Goal: Task Accomplishment & Management: Manage account settings

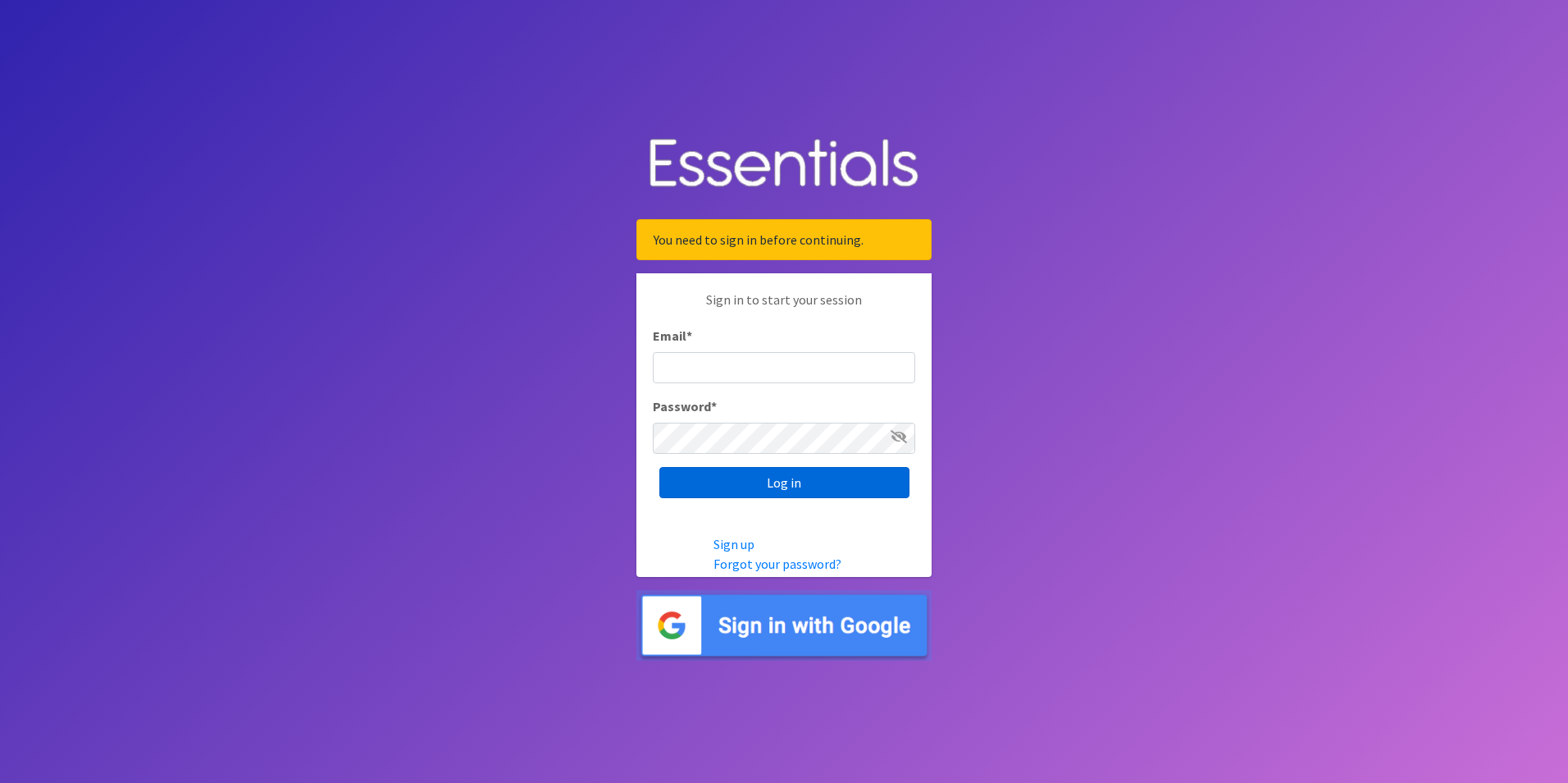
type input "[PERSON_NAME][EMAIL_ADDRESS][PERSON_NAME][DOMAIN_NAME]"
click at [812, 484] on input "Log in" at bounding box center [784, 483] width 250 height 32
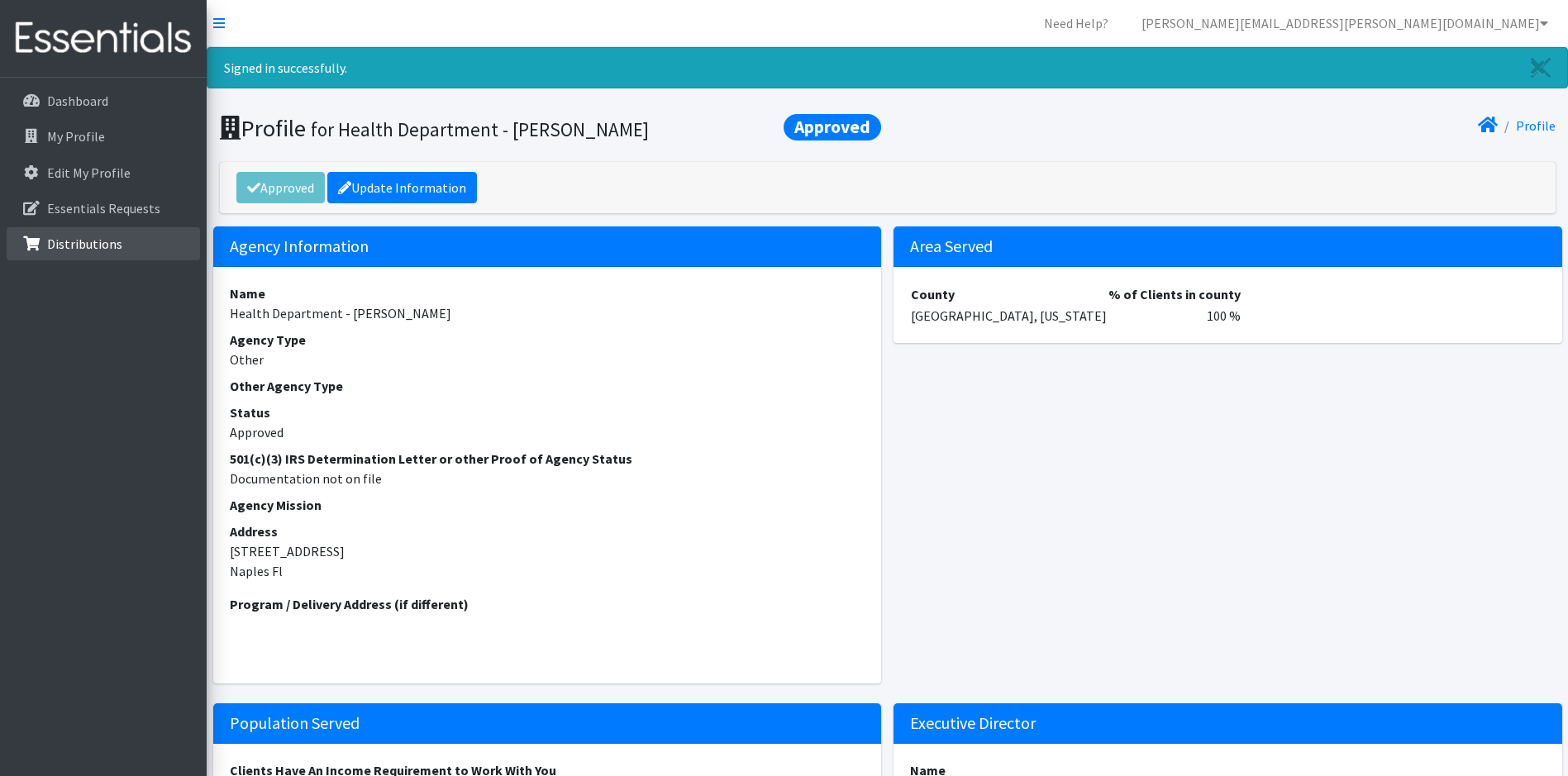
click at [73, 235] on p "Distributions" at bounding box center [84, 243] width 75 height 17
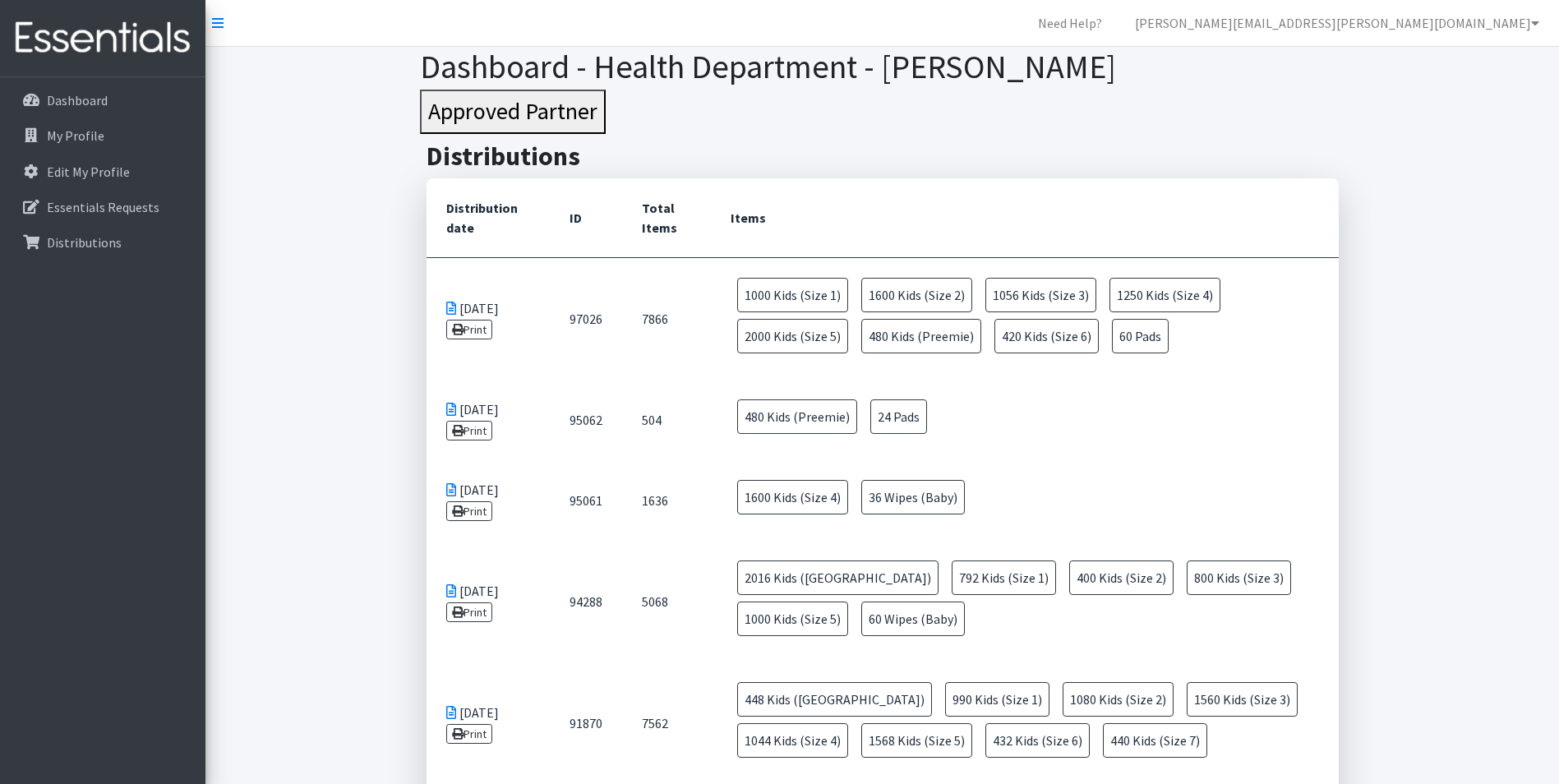
scroll to position [82, 0]
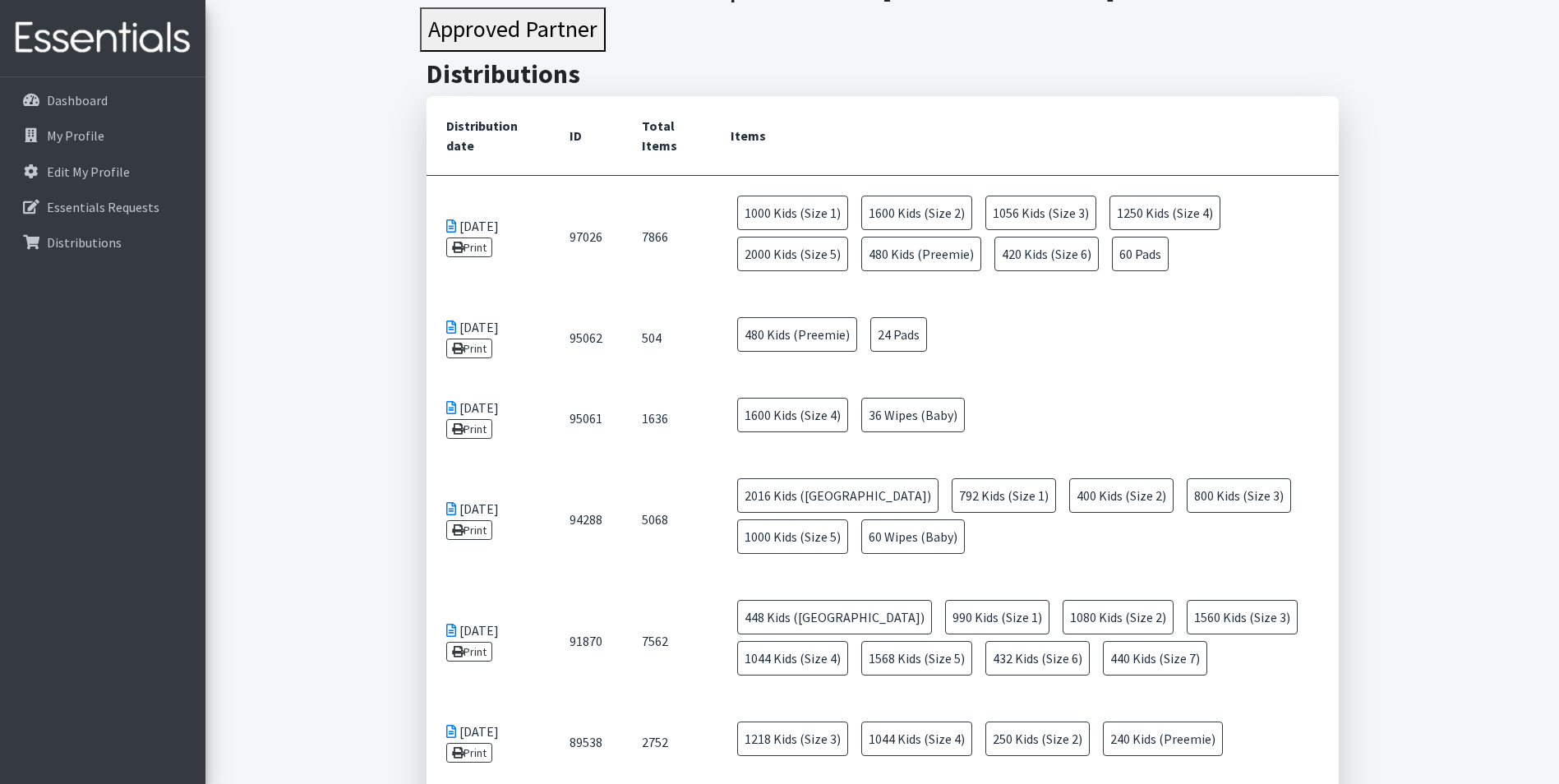
click at [804, 252] on span "2000 Kids (Size 5)" at bounding box center [792, 253] width 111 height 34
click at [450, 225] on icon at bounding box center [450, 226] width 10 height 13
click at [470, 247] on link "Print" at bounding box center [469, 247] width 47 height 19
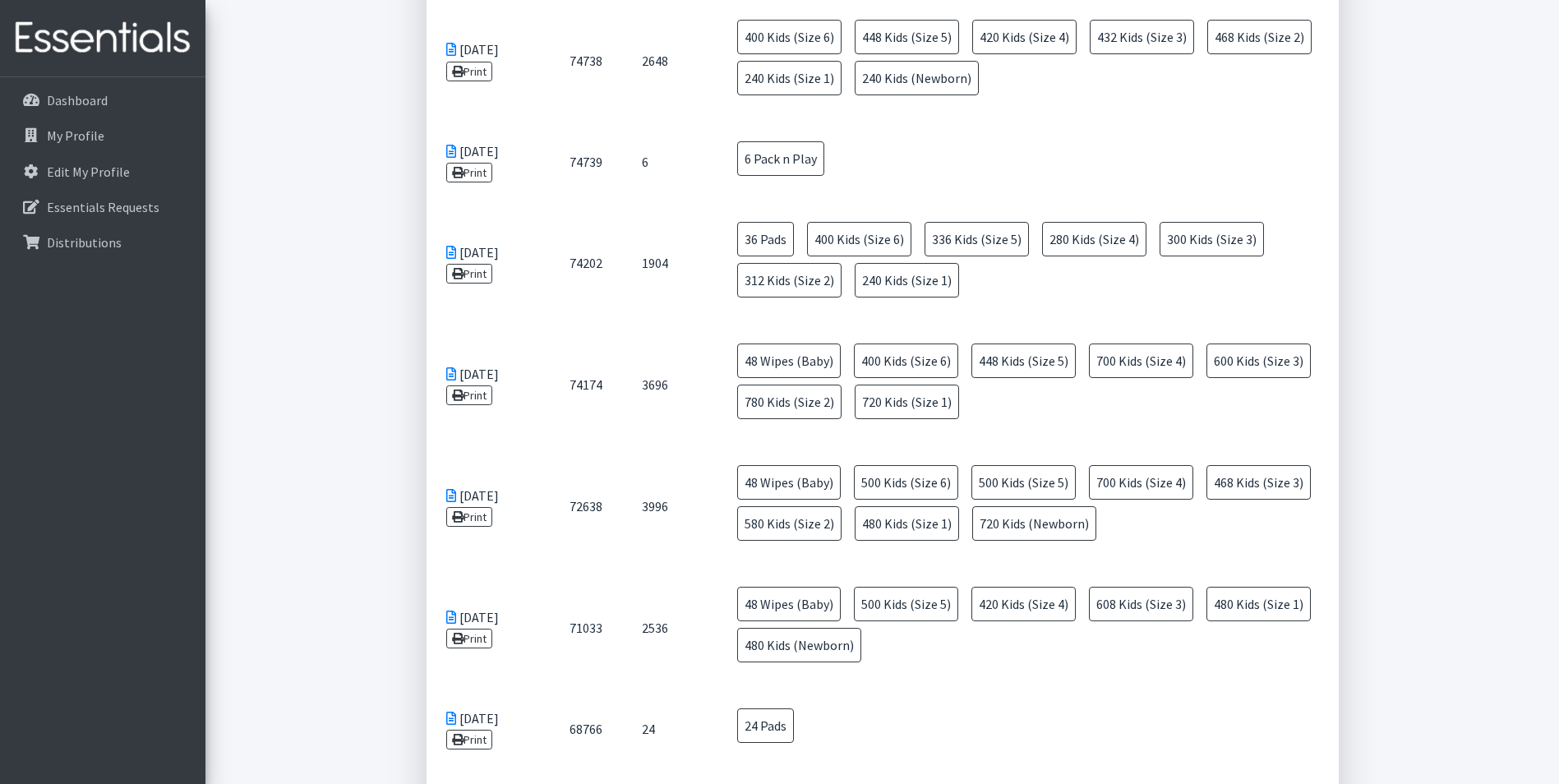
scroll to position [1889, 0]
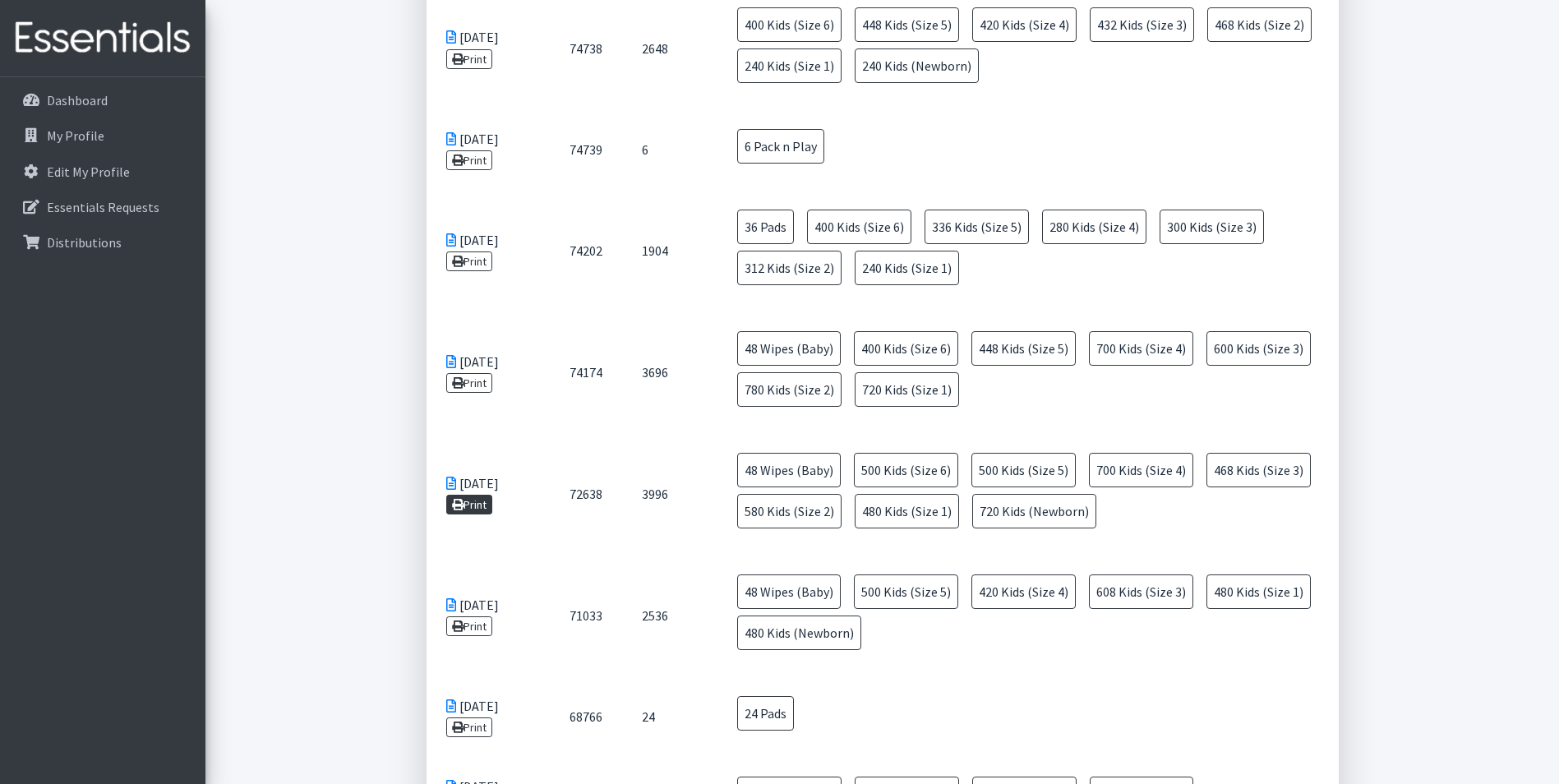
click at [465, 508] on link "Print" at bounding box center [469, 505] width 47 height 19
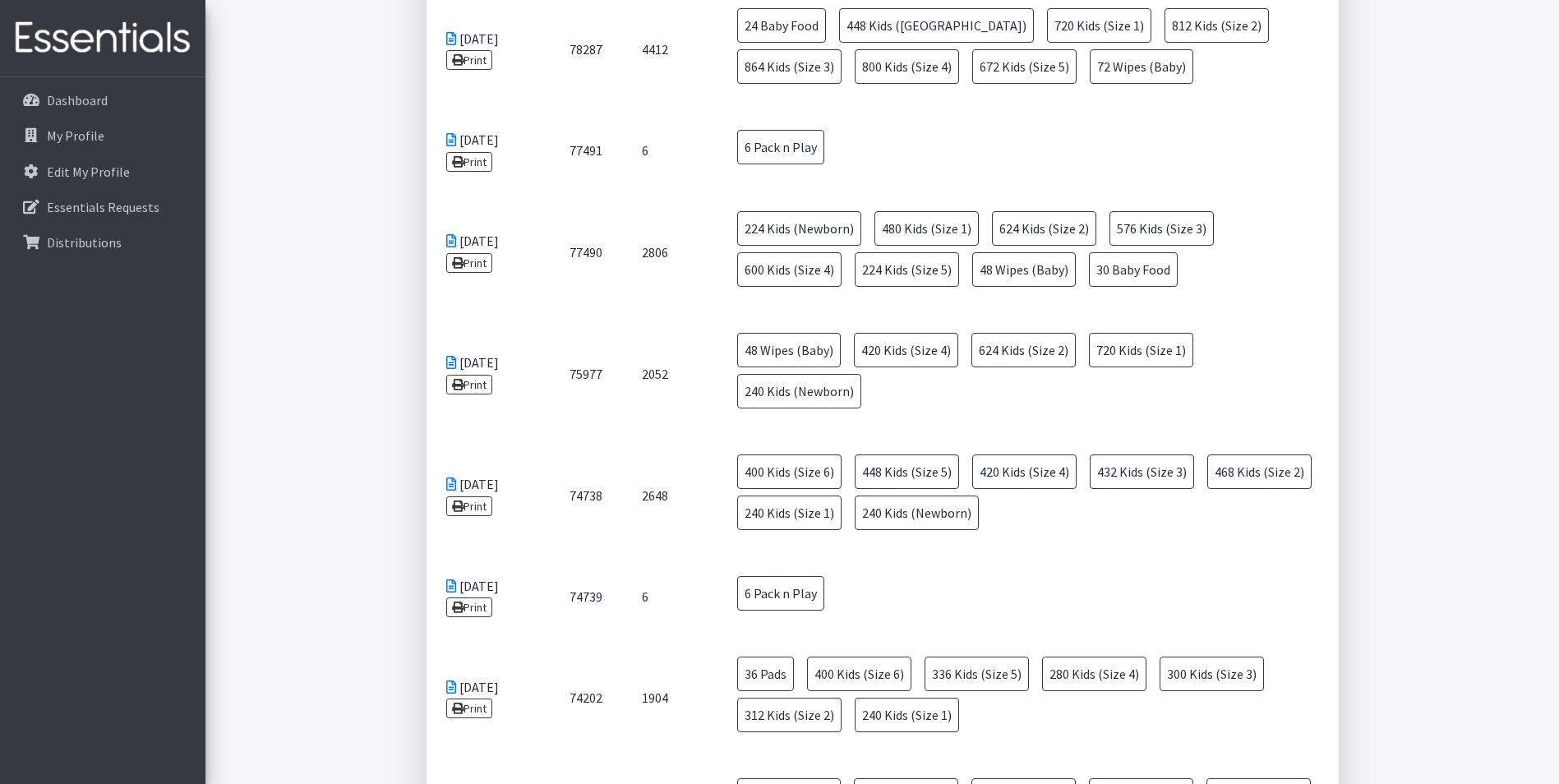
scroll to position [1397, 0]
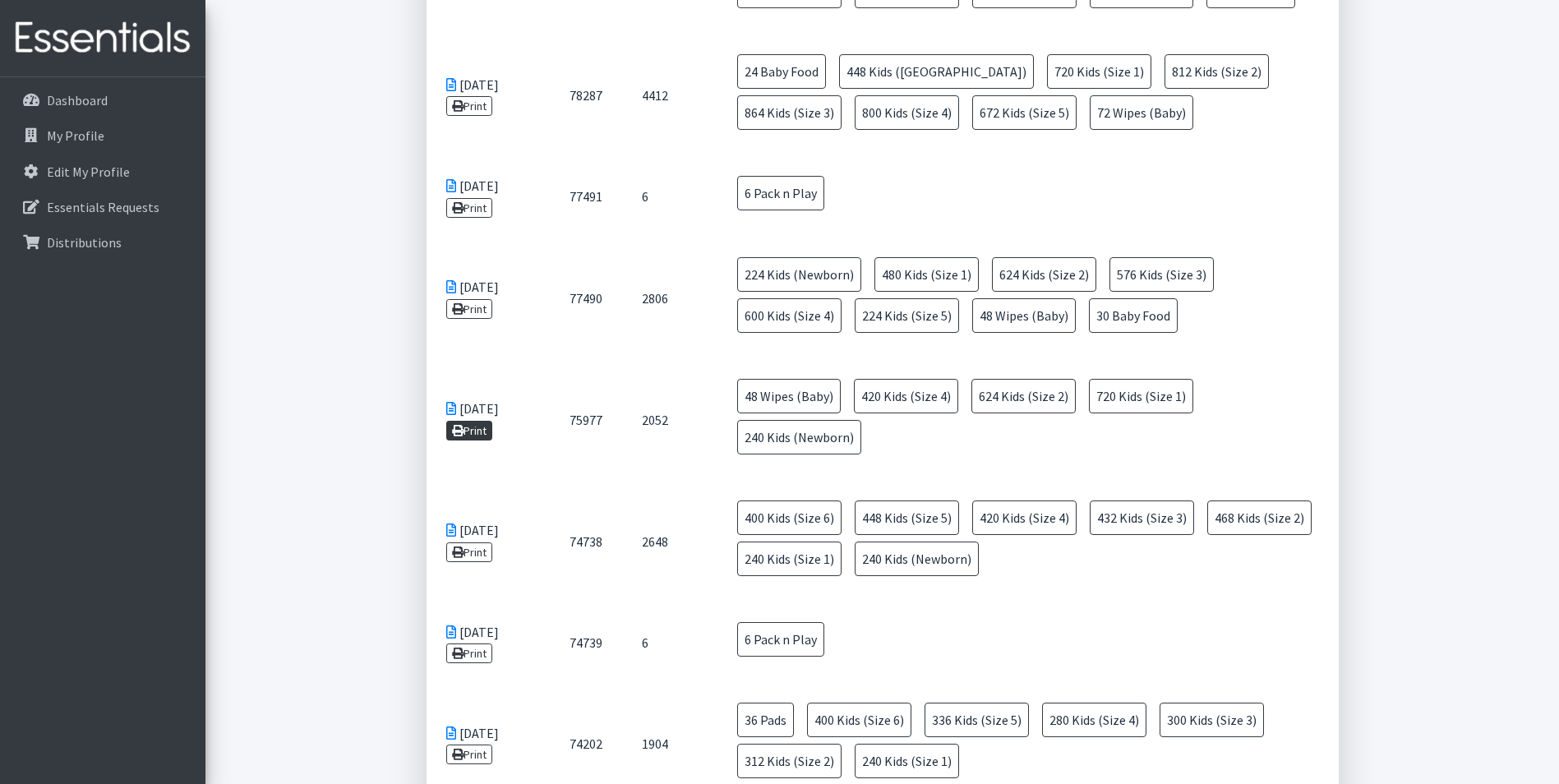
click at [470, 431] on link "Print" at bounding box center [469, 430] width 47 height 19
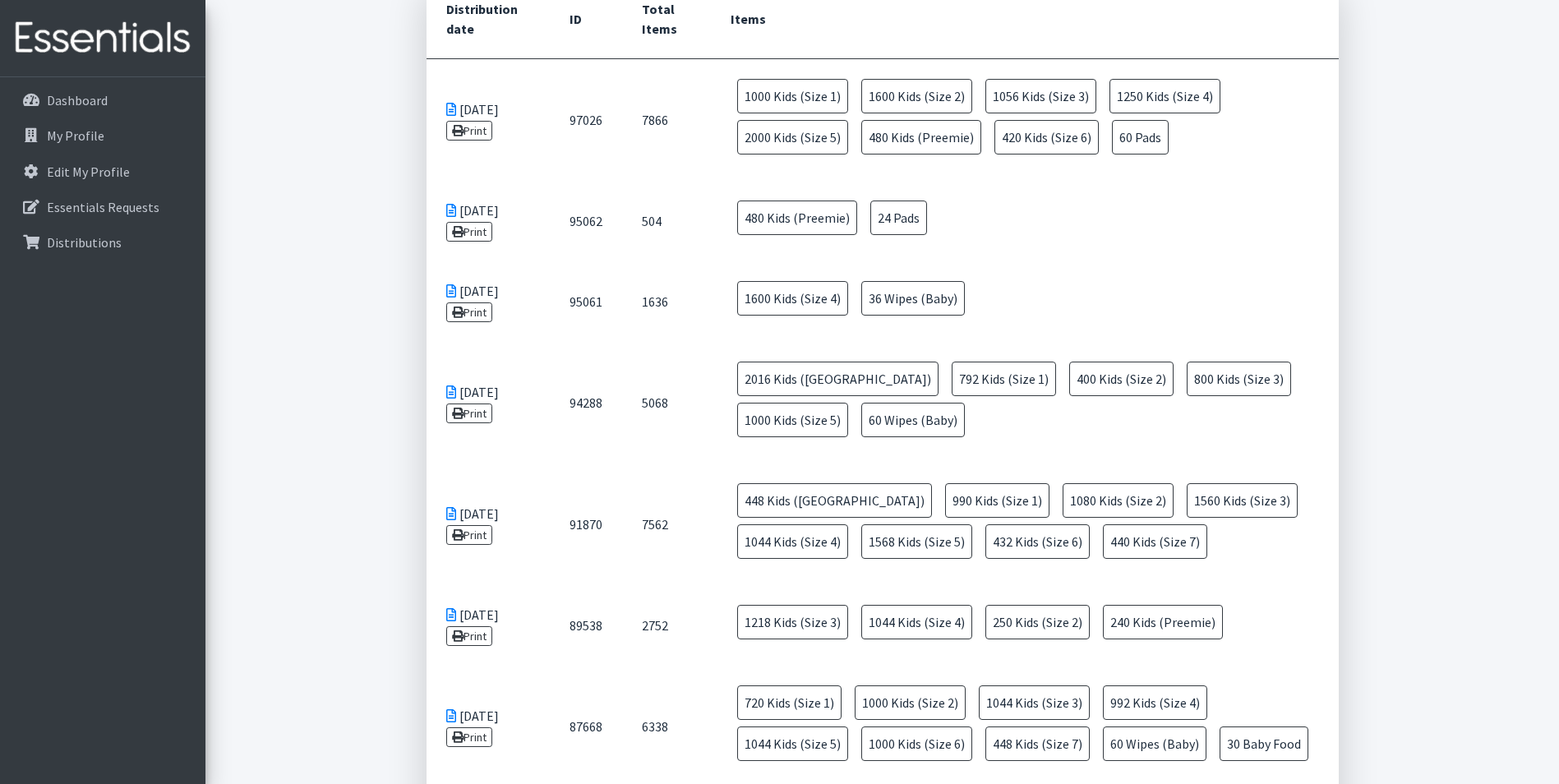
scroll to position [164, 0]
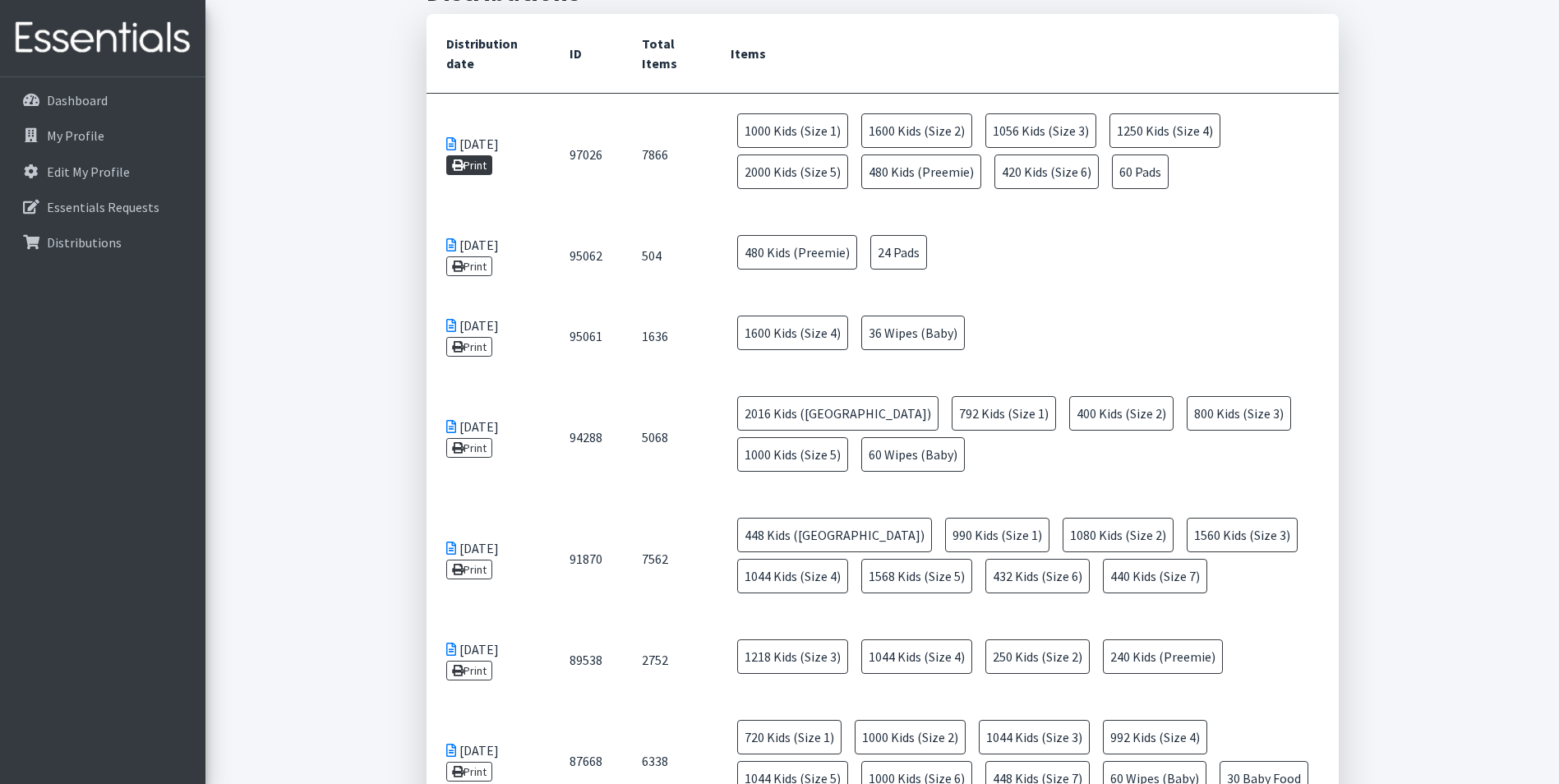
click at [456, 168] on icon at bounding box center [457, 164] width 11 height 11
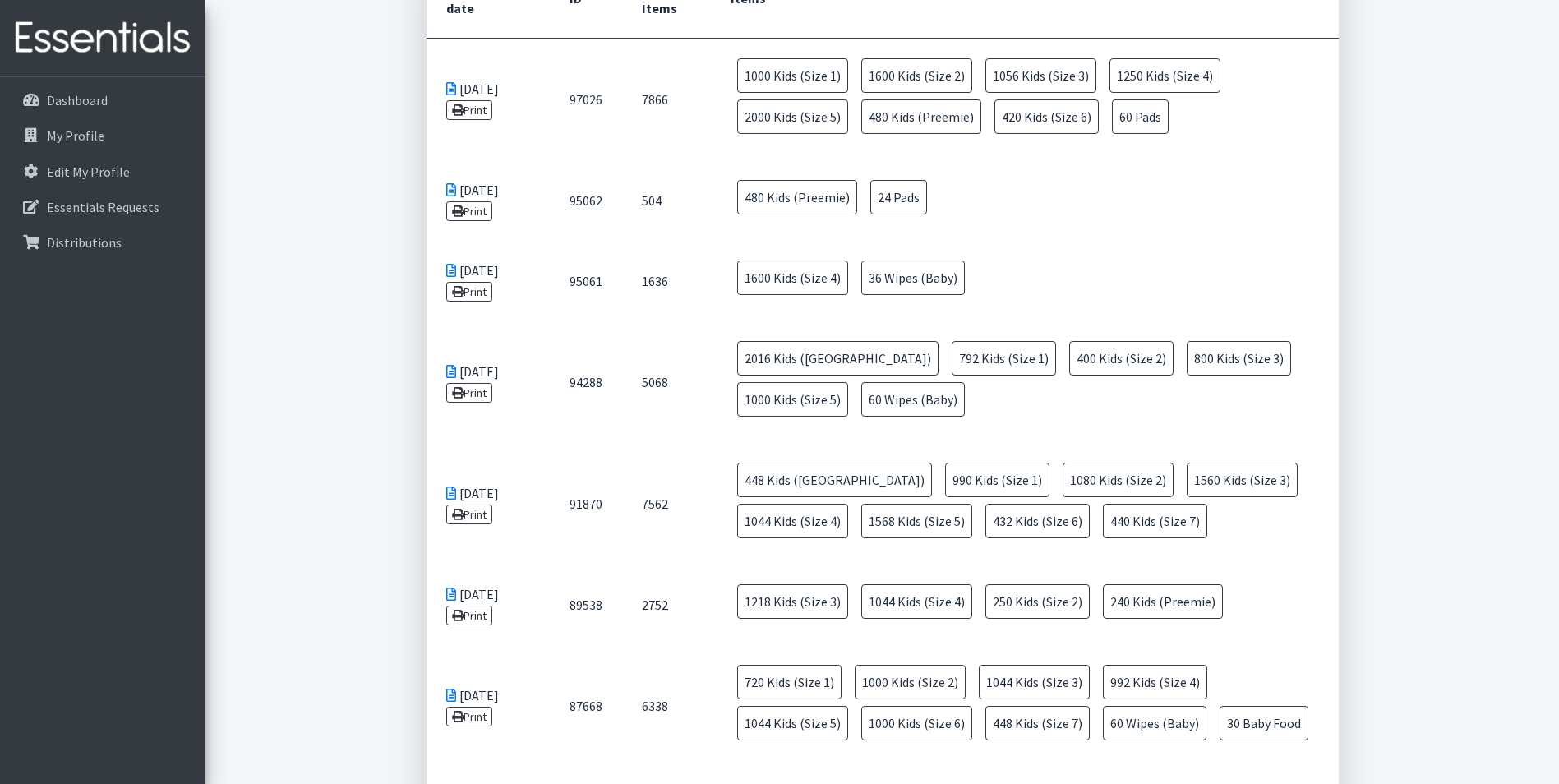
scroll to position [248, 0]
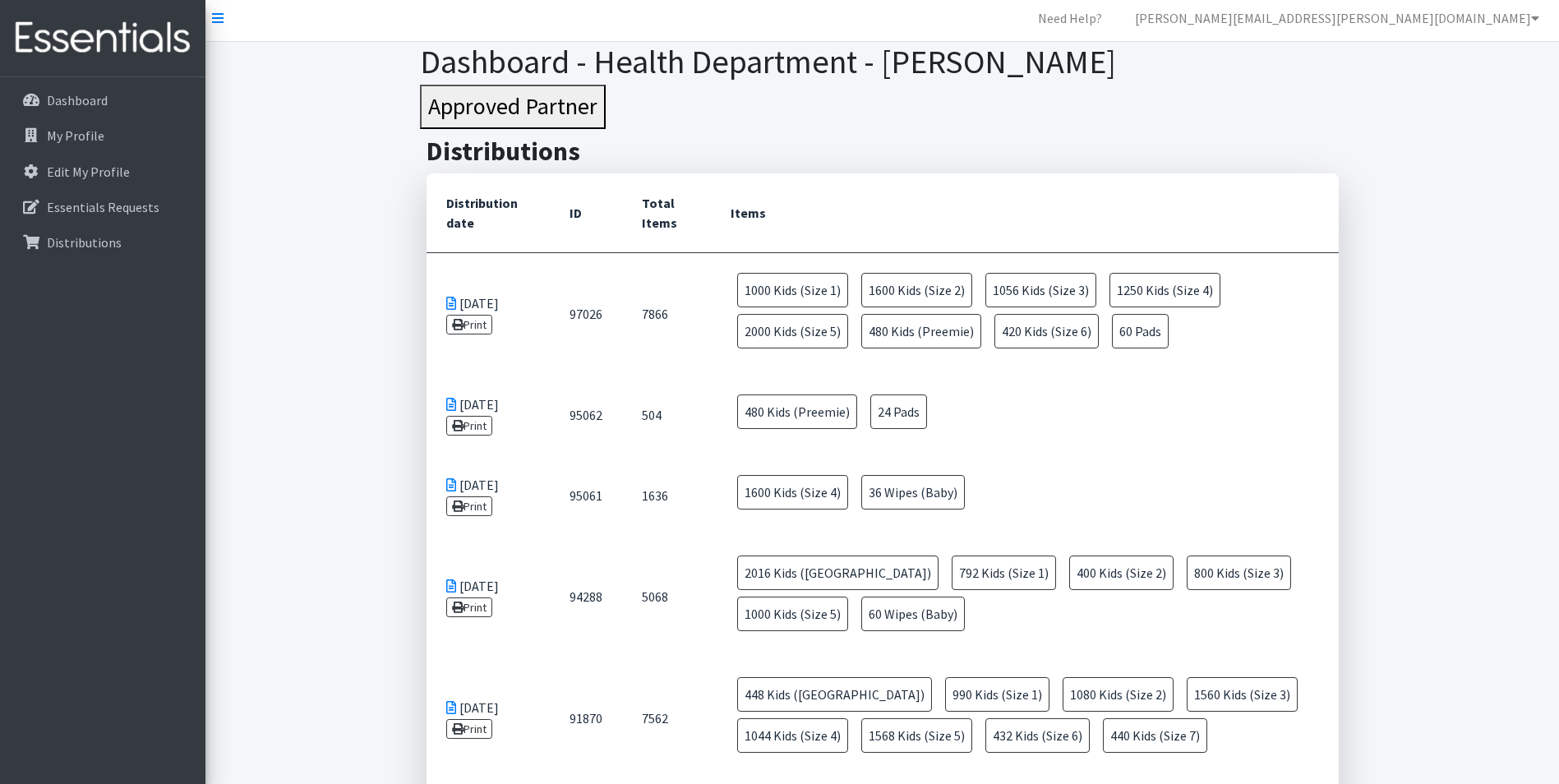
scroll to position [0, 0]
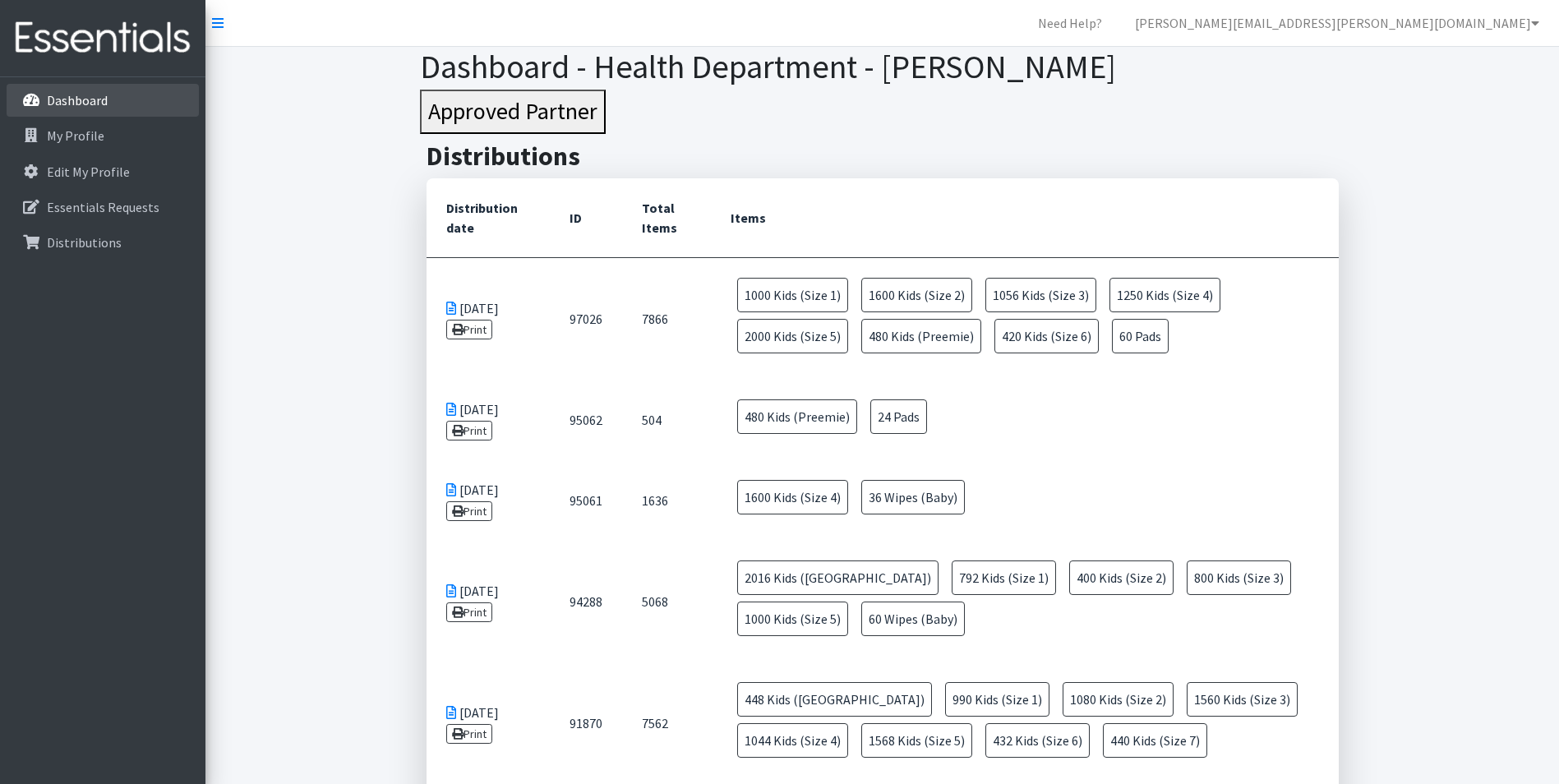
click at [113, 105] on link "Dashboard" at bounding box center [102, 99] width 193 height 33
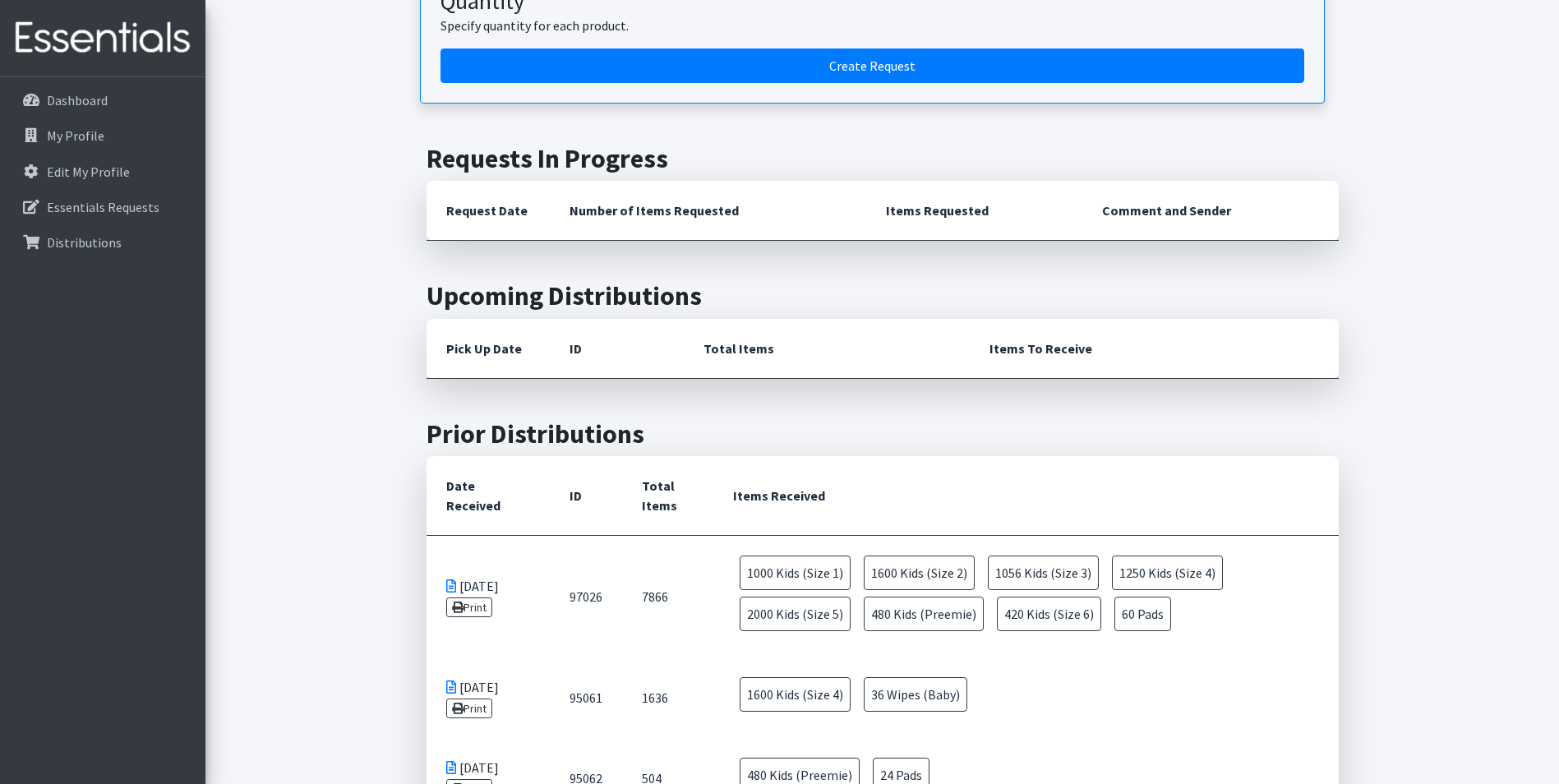
scroll to position [5, 0]
